Goal: Find specific page/section: Find specific page/section

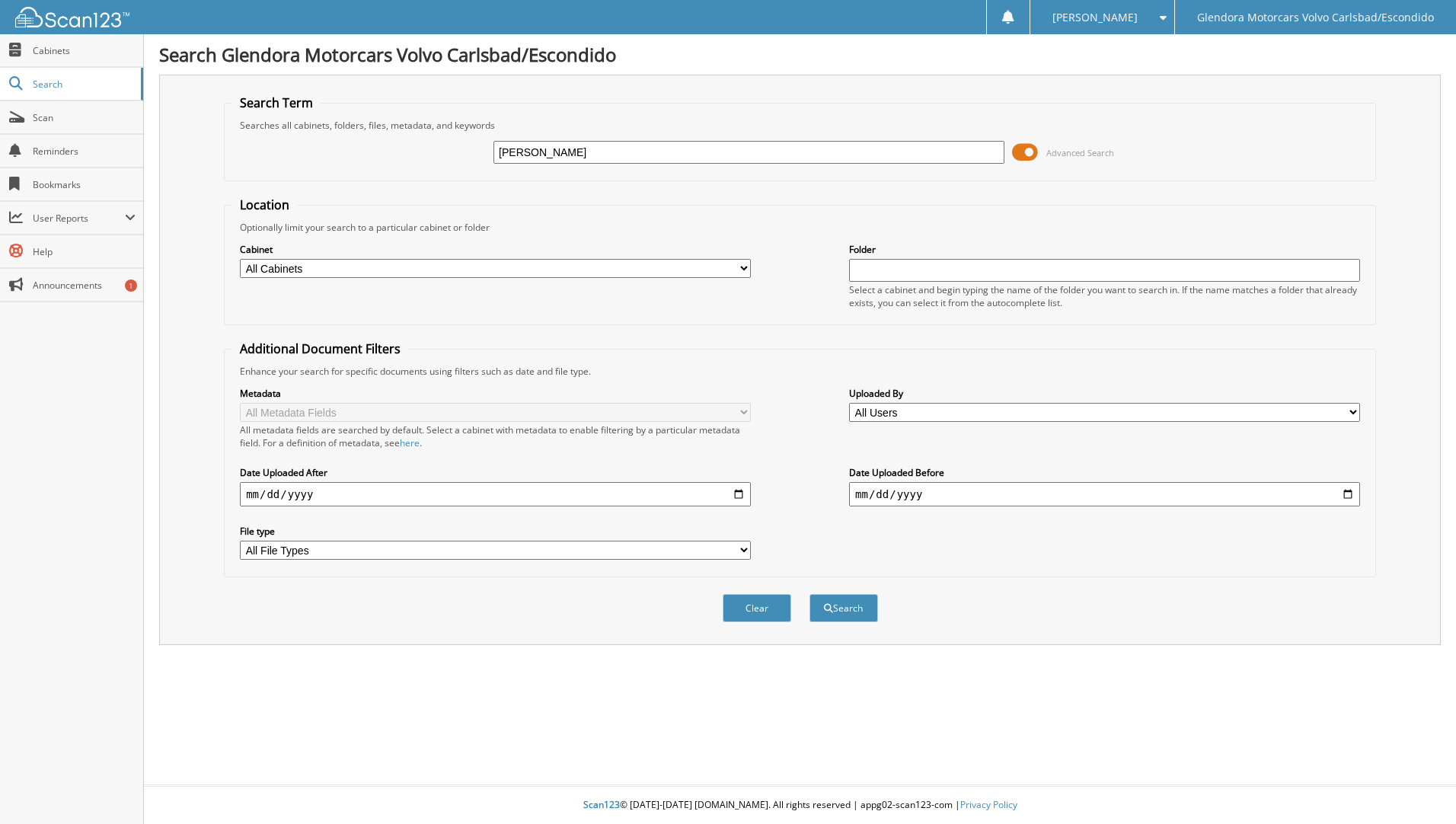
type input "[PERSON_NAME]"
click at [809, 594] on button "Search" at bounding box center [844, 608] width 69 height 28
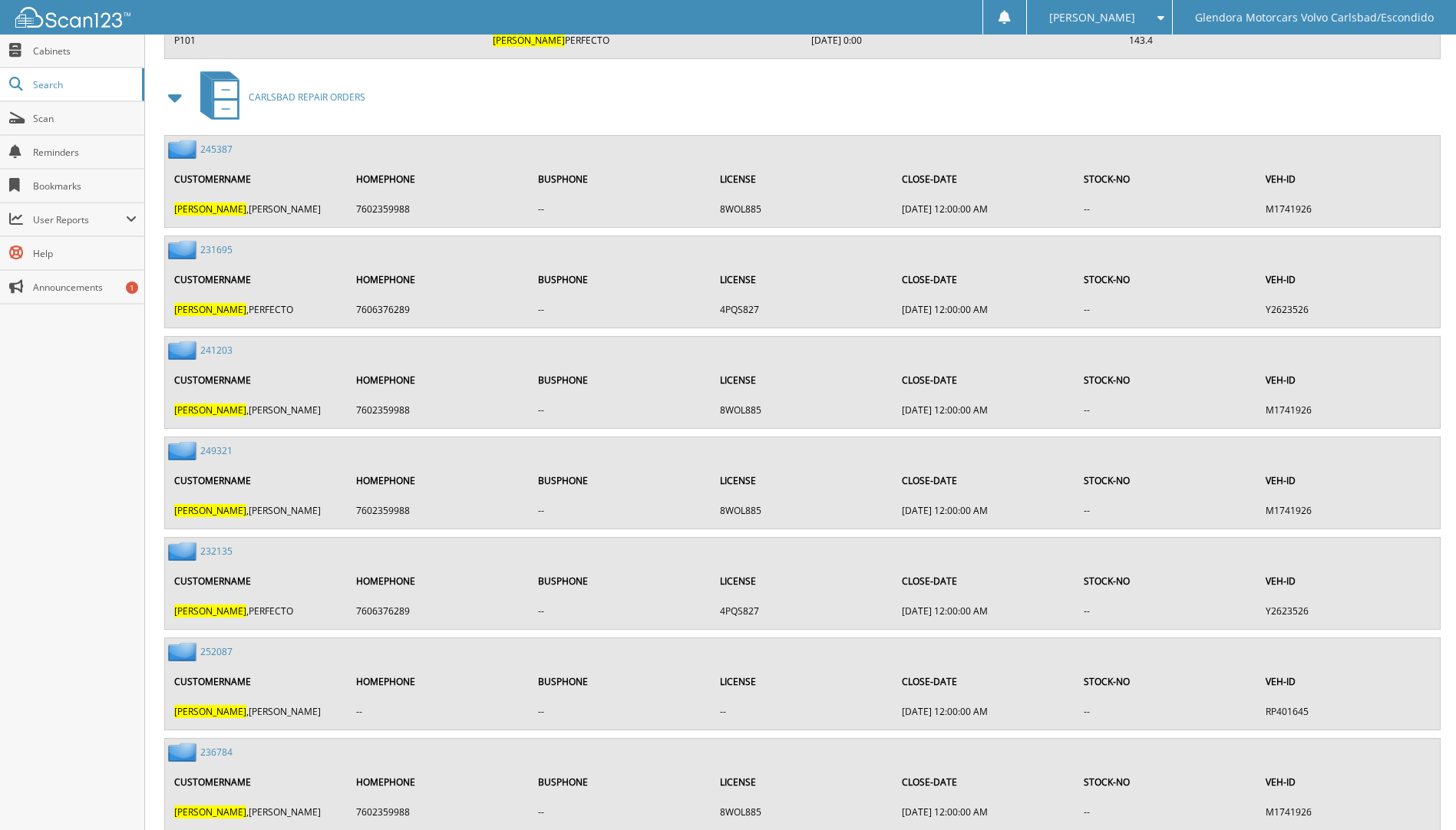
scroll to position [691, 0]
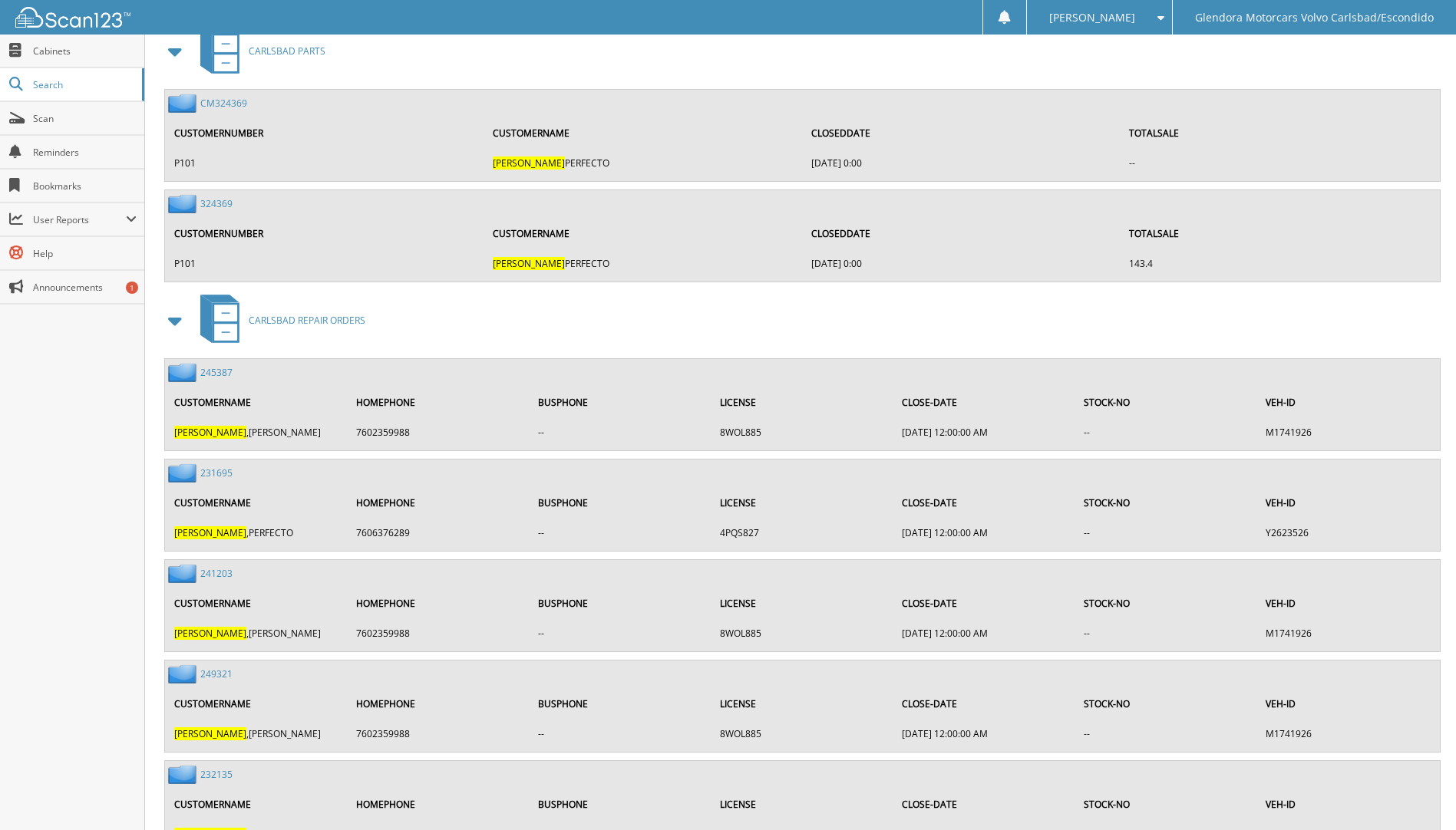
click at [178, 318] on span at bounding box center [176, 321] width 22 height 27
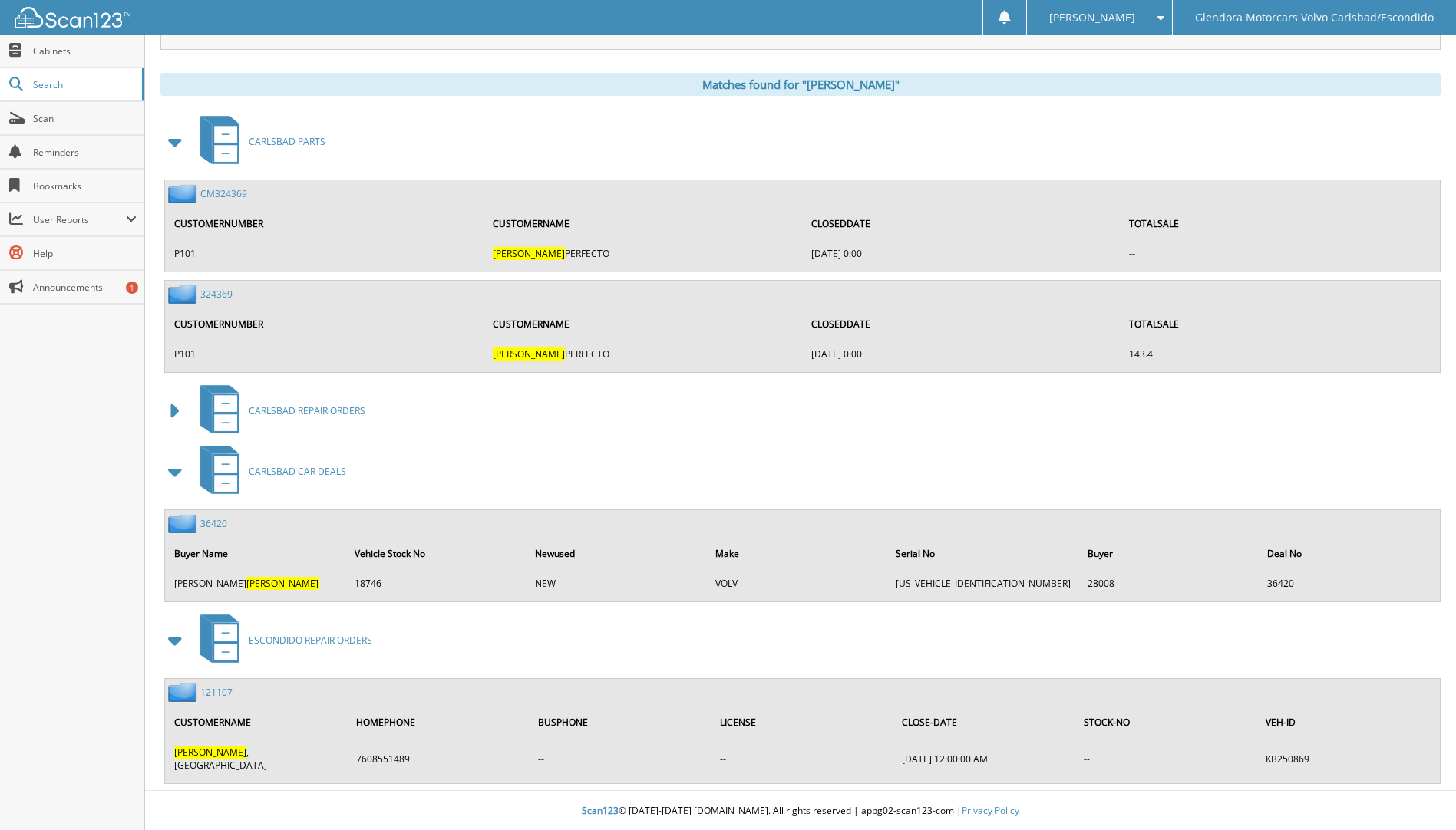
scroll to position [588, 0]
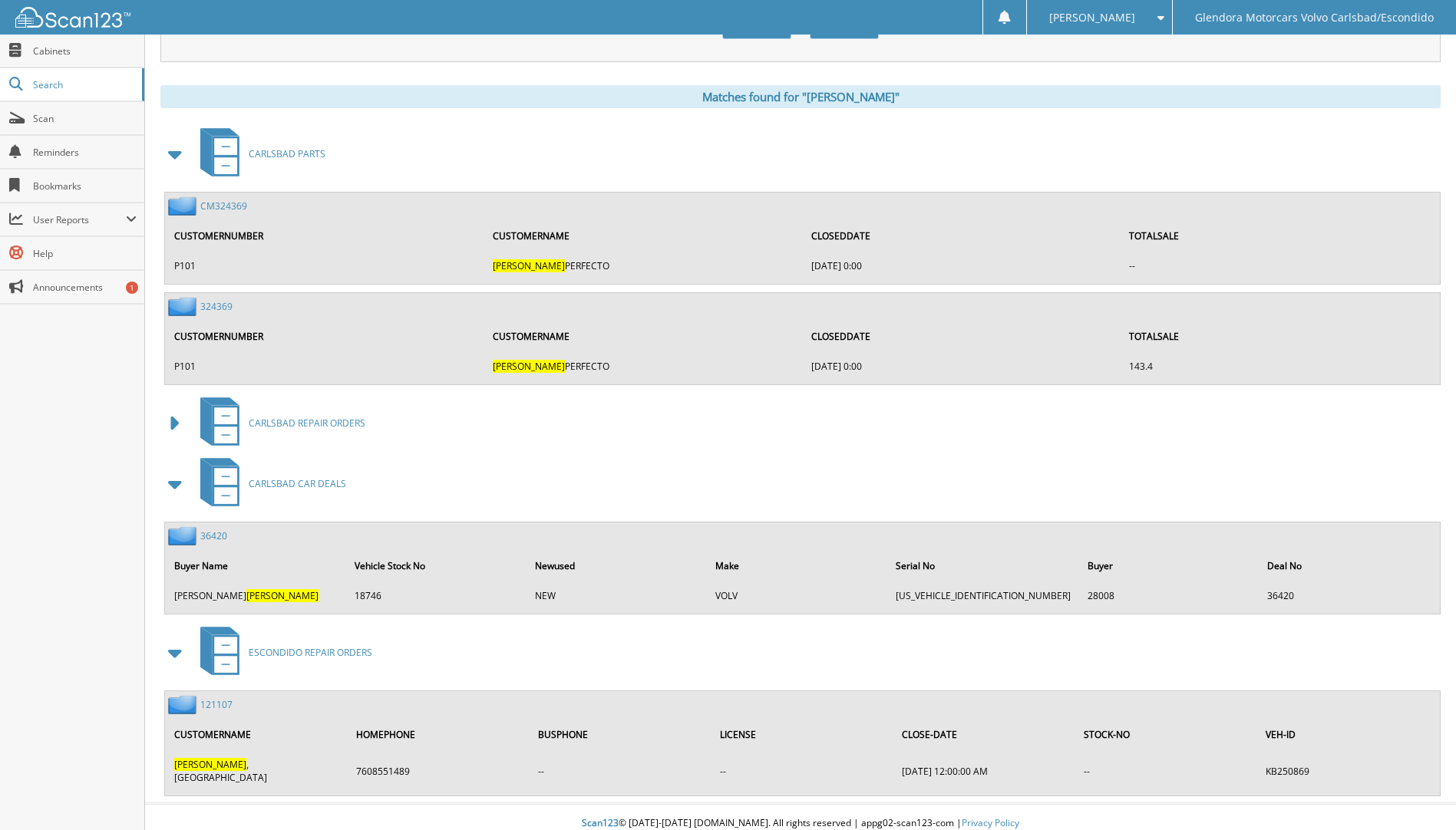
click at [211, 537] on link "36420" at bounding box center [213, 536] width 26 height 13
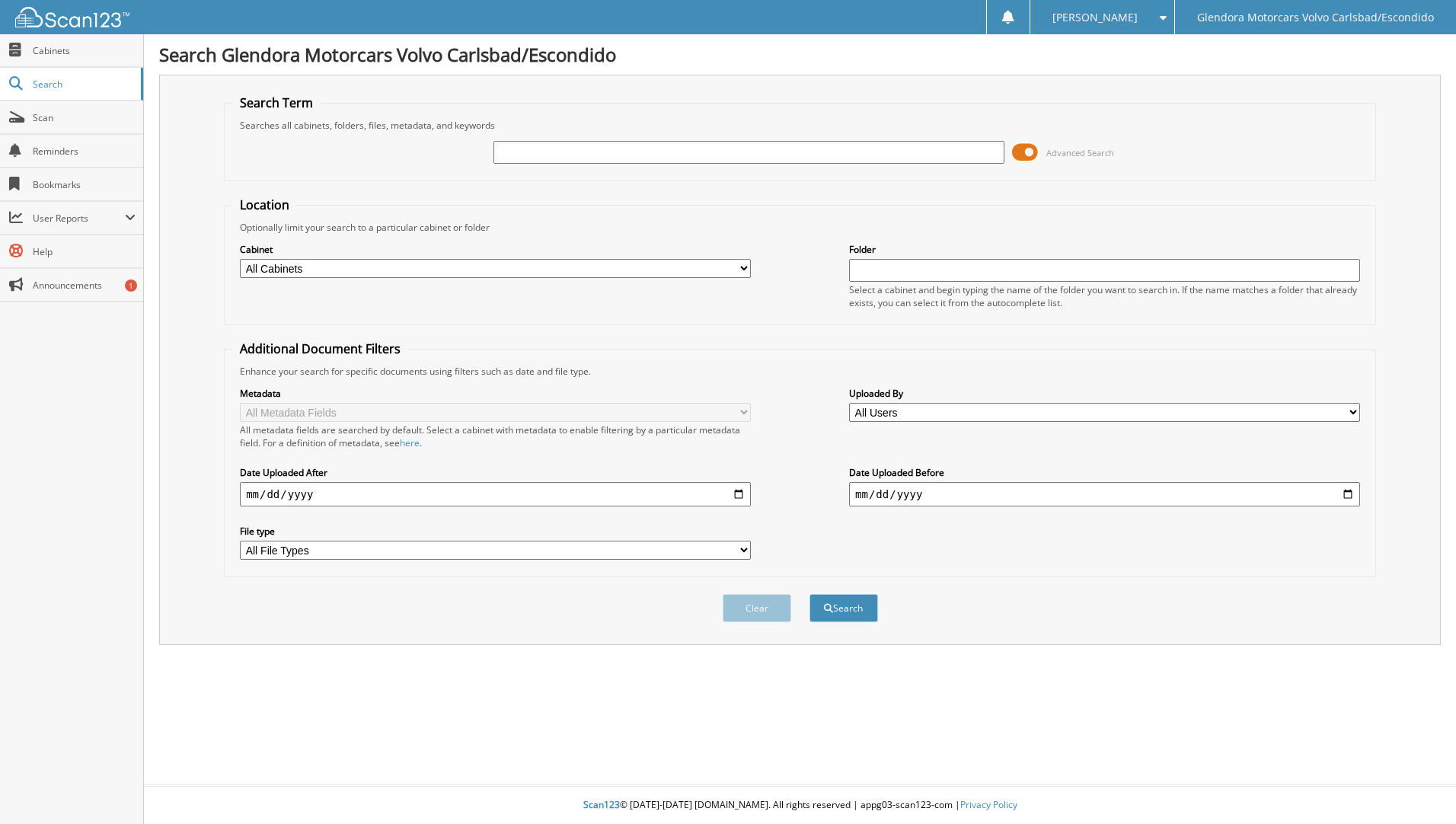
paste input "M1741926"
type input "M1741926"
click at [827, 607] on span "submit" at bounding box center [828, 609] width 9 height 9
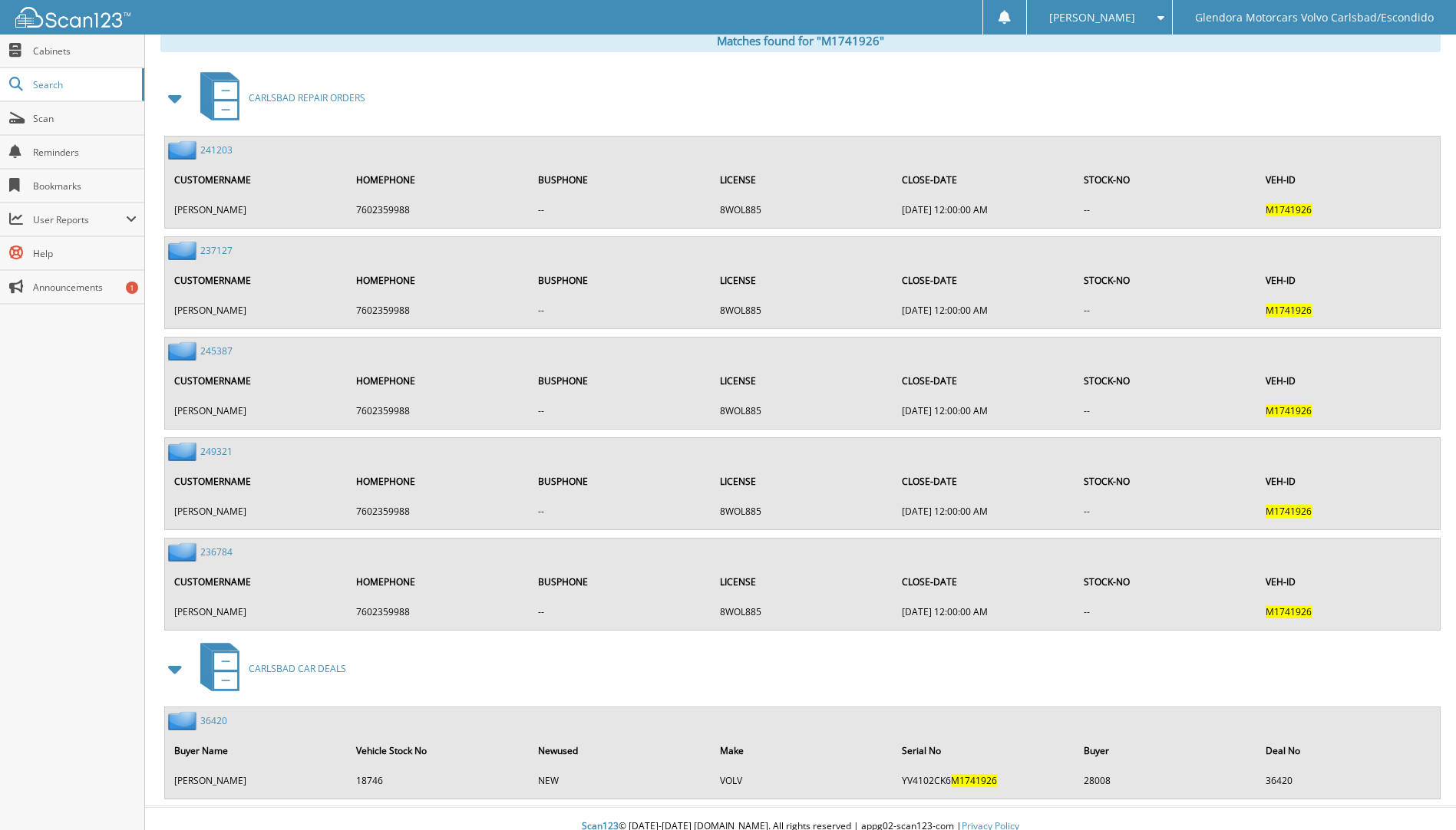
scroll to position [660, 0]
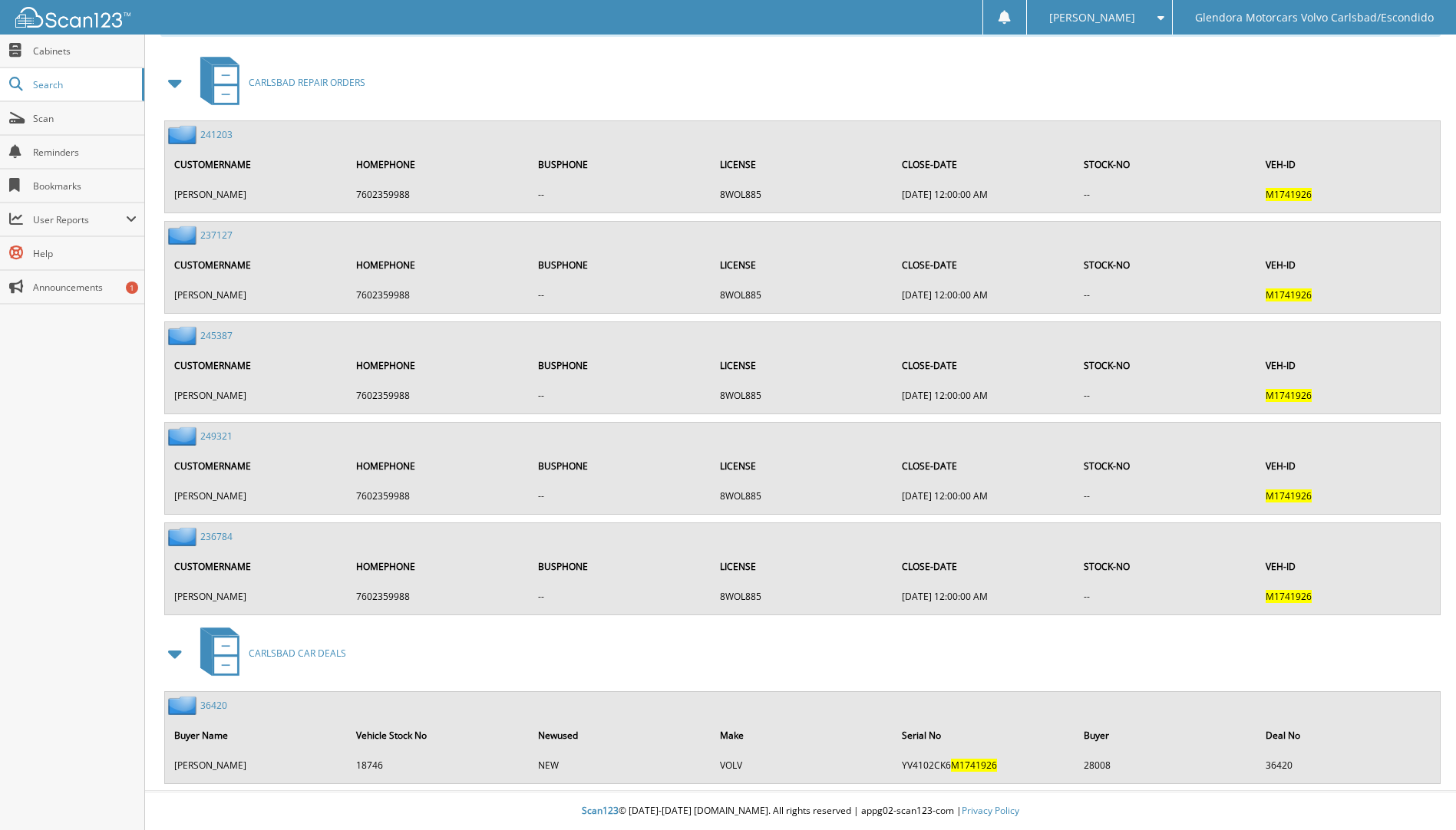
click at [214, 704] on link "36420" at bounding box center [213, 705] width 26 height 13
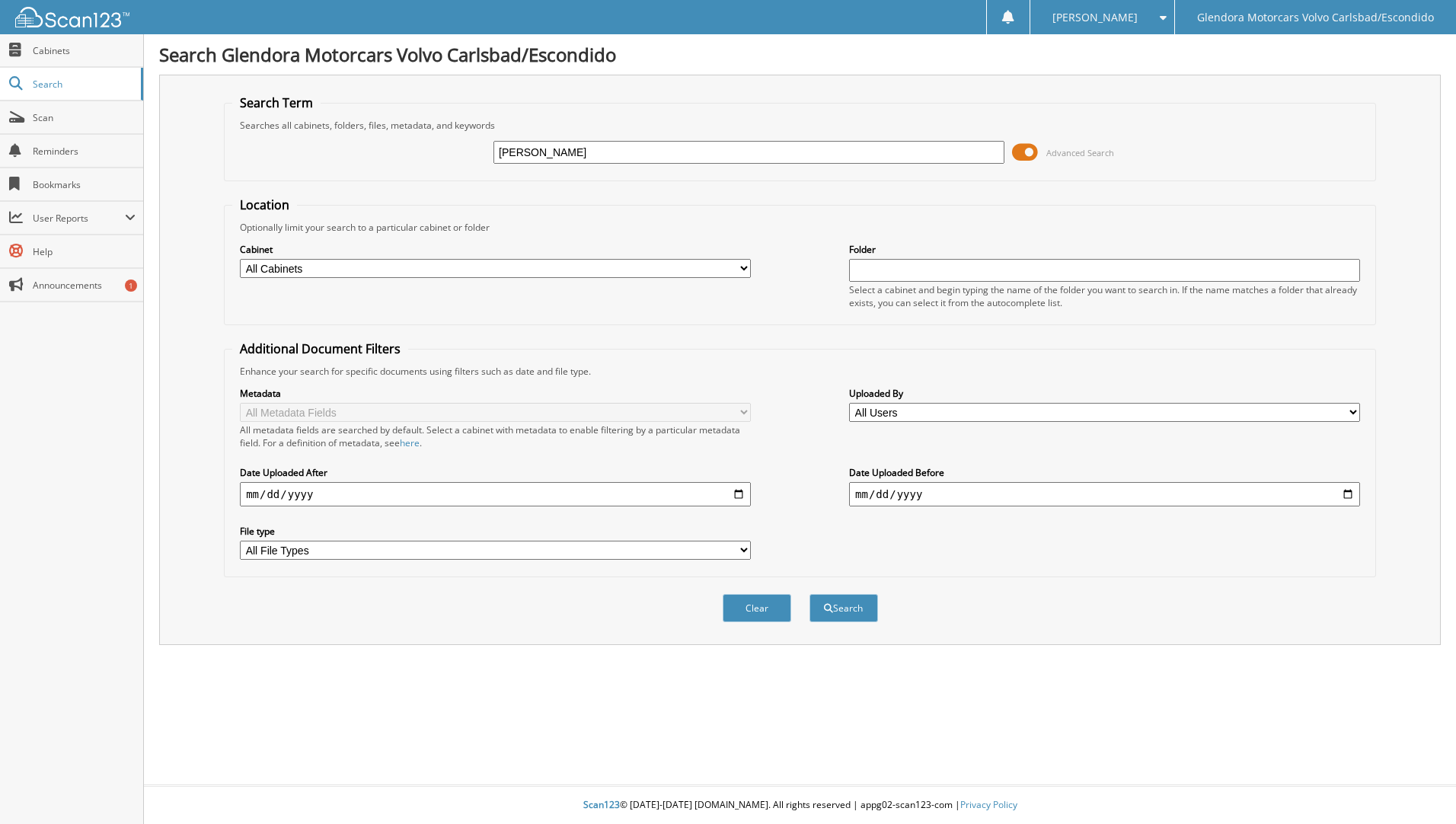
type input "[PERSON_NAME]"
click at [809, 594] on button "Search" at bounding box center [844, 608] width 69 height 28
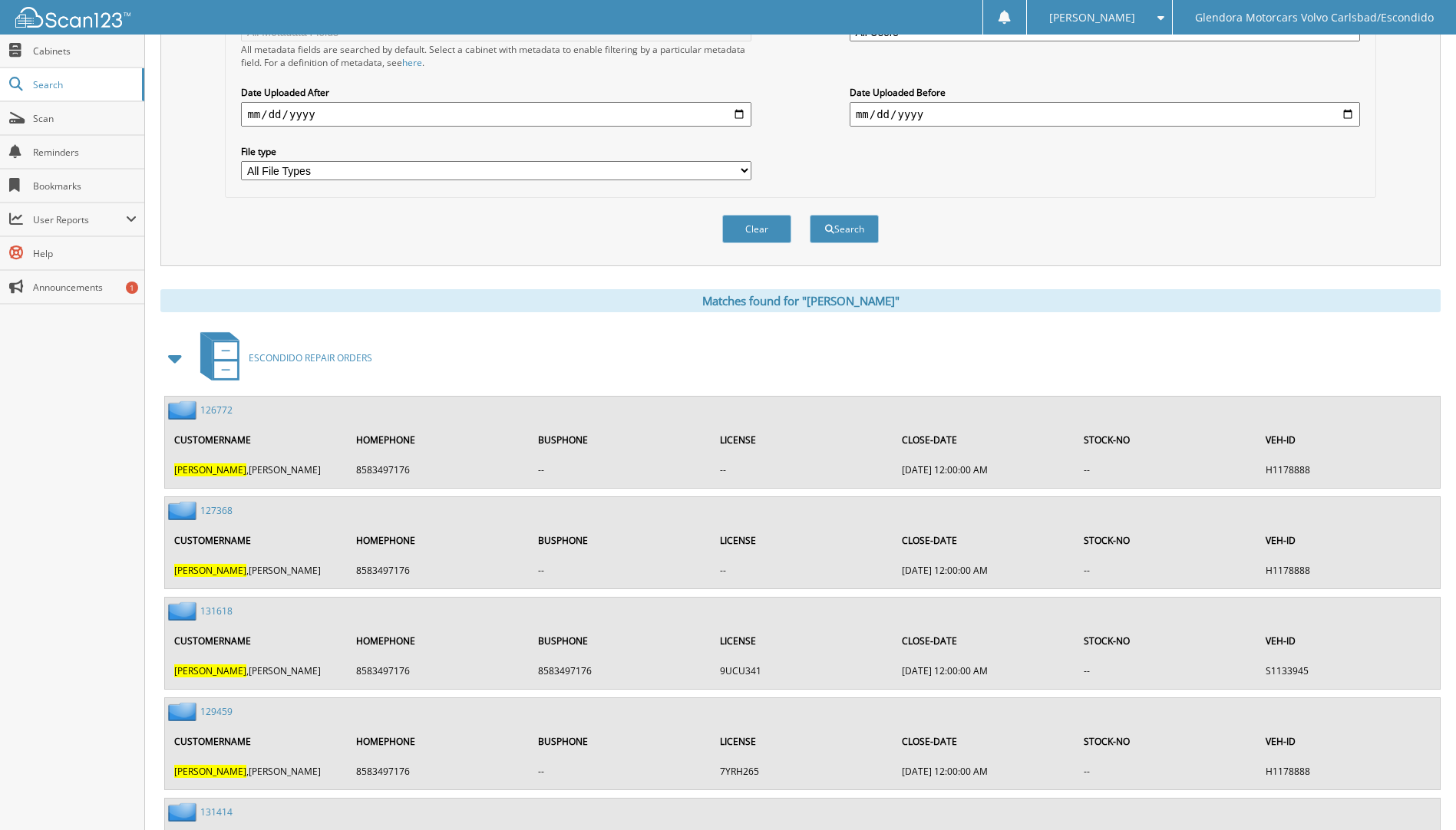
click at [166, 356] on span at bounding box center [176, 358] width 22 height 27
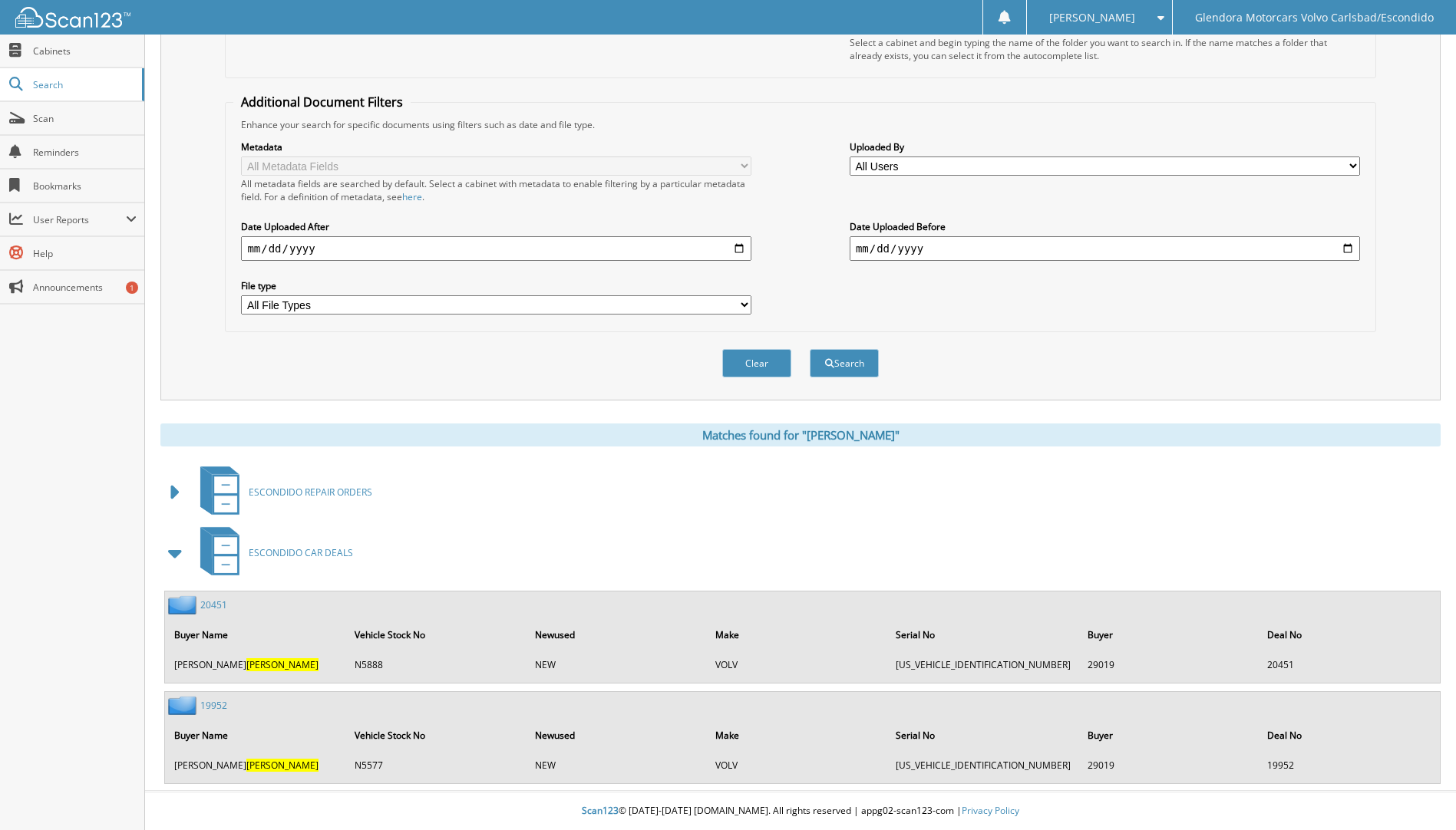
click at [209, 603] on link "20451" at bounding box center [213, 605] width 26 height 13
